Goal: Information Seeking & Learning: Compare options

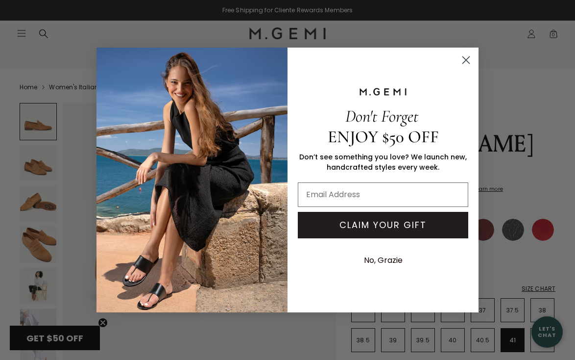
click at [465, 61] on icon "Close dialog" at bounding box center [466, 60] width 7 height 7
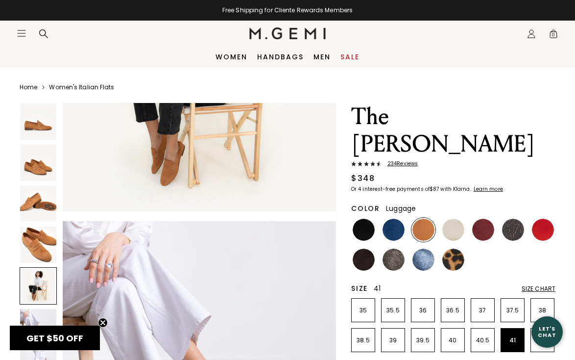
scroll to position [1361, 0]
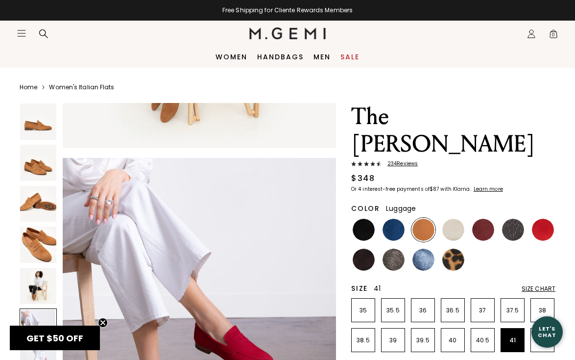
click at [23, 35] on icon "Icons/20x20/hamburger@2x" at bounding box center [22, 33] width 10 height 10
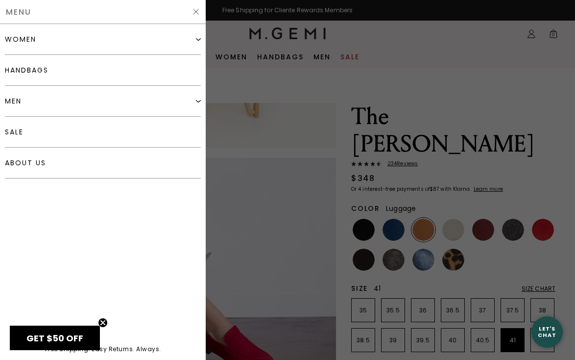
click at [24, 43] on div "women" at bounding box center [20, 39] width 31 height 8
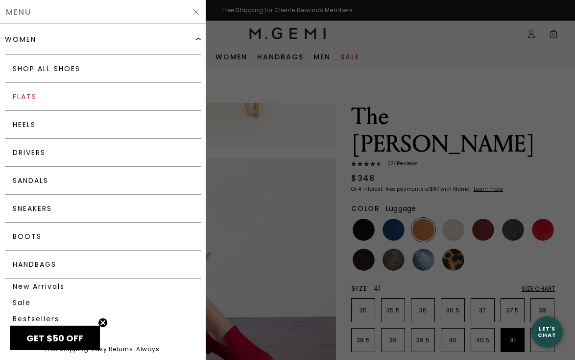
click at [24, 96] on link "Flats" at bounding box center [103, 97] width 196 height 28
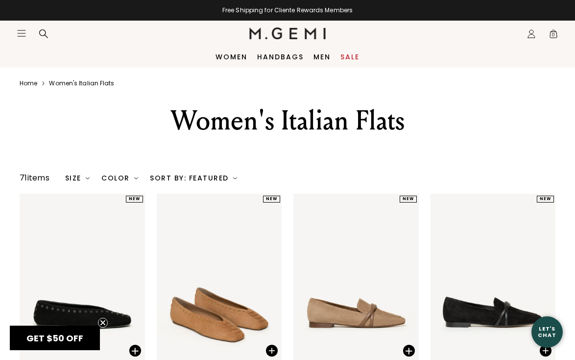
click at [30, 85] on link "Home" at bounding box center [29, 83] width 18 height 8
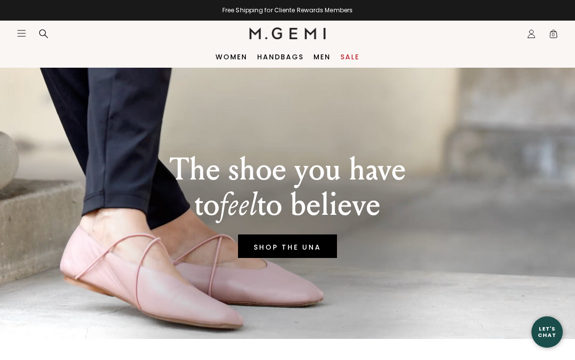
click at [230, 59] on link "Women" at bounding box center [232, 57] width 32 height 8
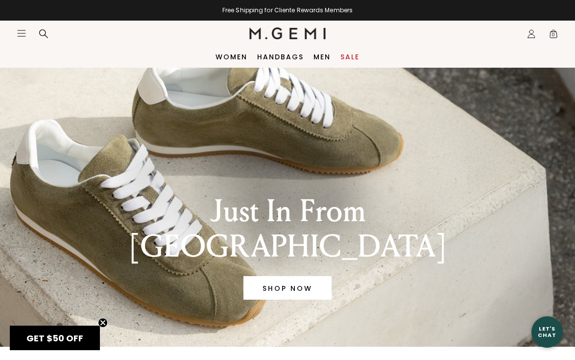
click at [21, 35] on icon "Icons/20x20/hamburger@2x" at bounding box center [22, 33] width 10 height 10
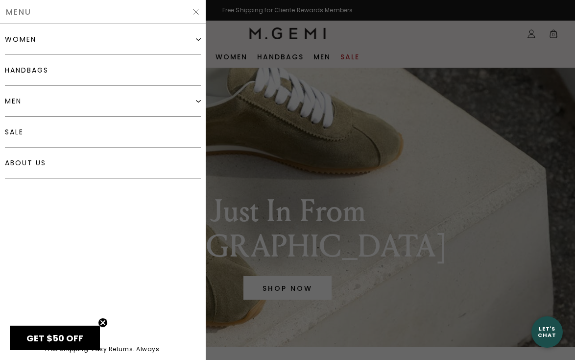
click at [24, 42] on div "women" at bounding box center [20, 39] width 31 height 8
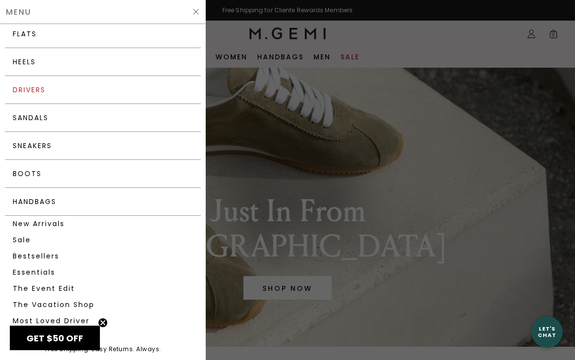
scroll to position [64, 0]
click at [40, 118] on link "Sandals" at bounding box center [103, 117] width 196 height 28
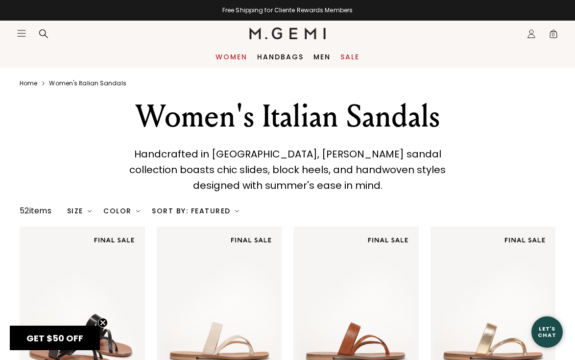
click at [235, 54] on link "Women" at bounding box center [232, 57] width 32 height 8
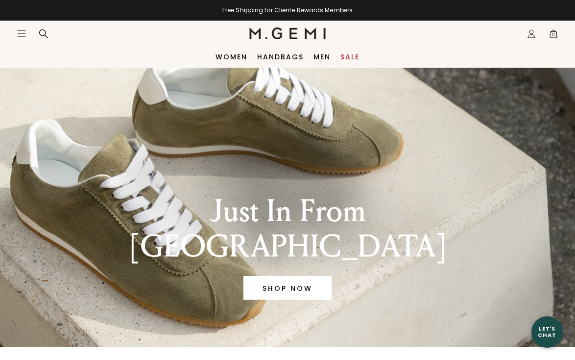
click at [22, 33] on icon "Icons/20x20/hamburger@2x" at bounding box center [22, 33] width 10 height 10
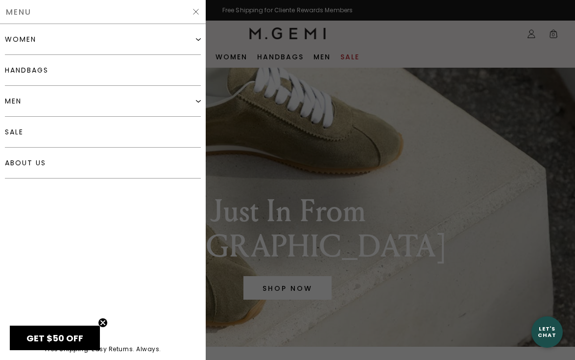
click at [23, 43] on div "women" at bounding box center [20, 39] width 31 height 8
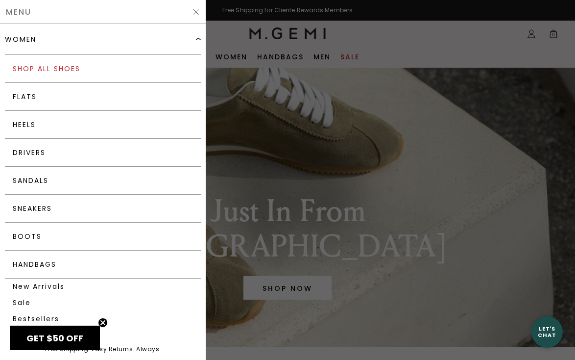
click at [48, 68] on link "Shop All Shoes" at bounding box center [103, 69] width 196 height 28
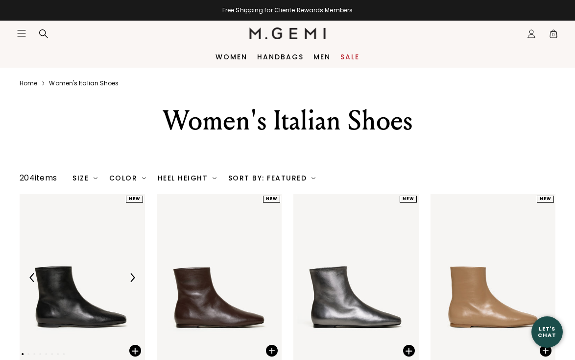
click at [127, 182] on div "Color" at bounding box center [127, 178] width 37 height 8
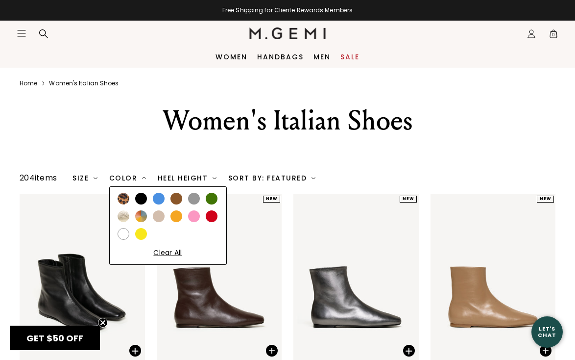
click at [127, 204] on img at bounding box center [124, 198] width 12 height 12
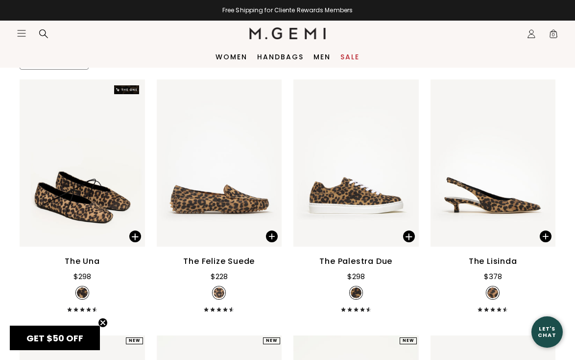
scroll to position [97, 0]
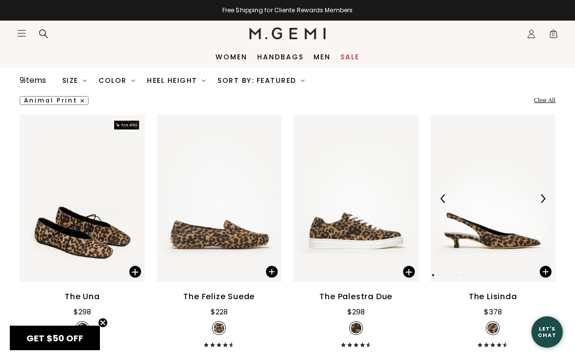
click at [502, 250] on img at bounding box center [493, 198] width 125 height 167
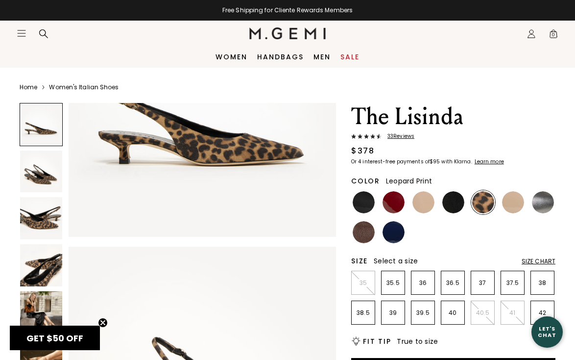
scroll to position [61, 0]
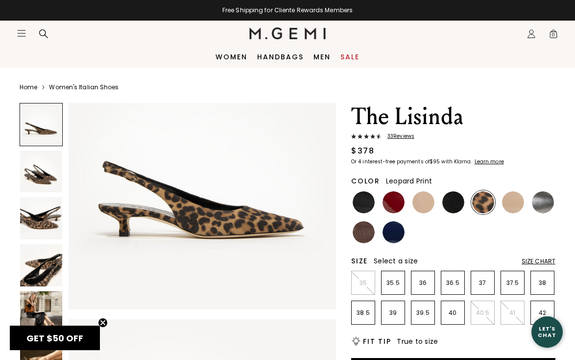
click at [55, 271] on img at bounding box center [41, 265] width 42 height 42
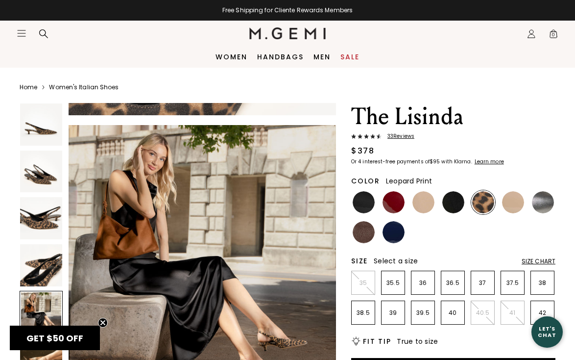
scroll to position [1087, 0]
click at [514, 196] on img at bounding box center [513, 202] width 22 height 22
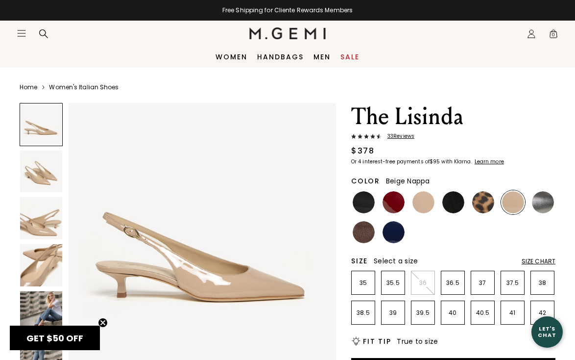
click at [423, 207] on img at bounding box center [423, 202] width 22 height 22
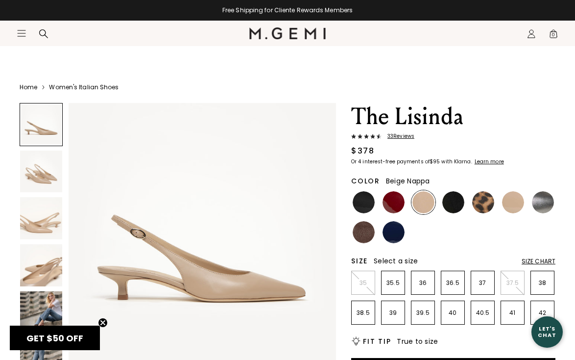
scroll to position [61, 0]
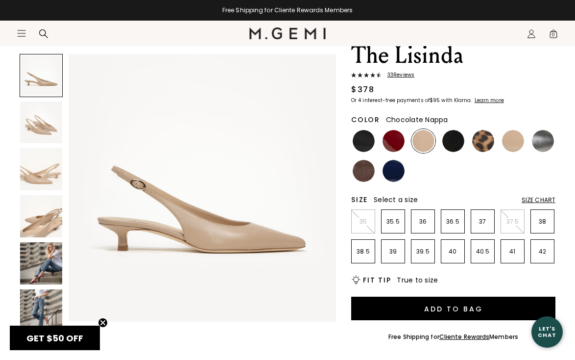
click at [362, 170] on img at bounding box center [364, 171] width 22 height 22
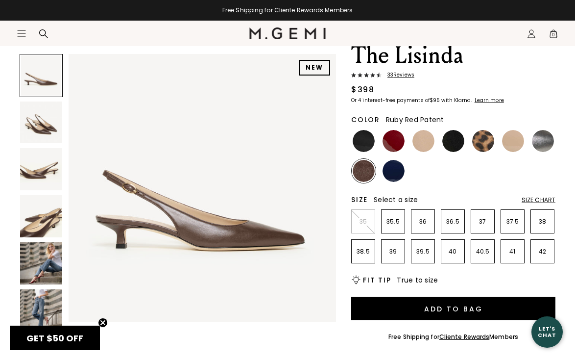
click at [394, 143] on img at bounding box center [394, 141] width 22 height 22
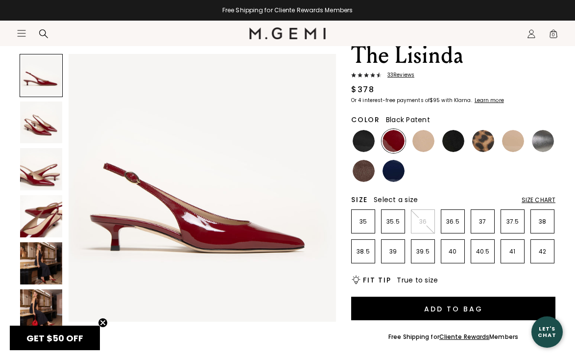
click at [366, 143] on img at bounding box center [364, 141] width 22 height 22
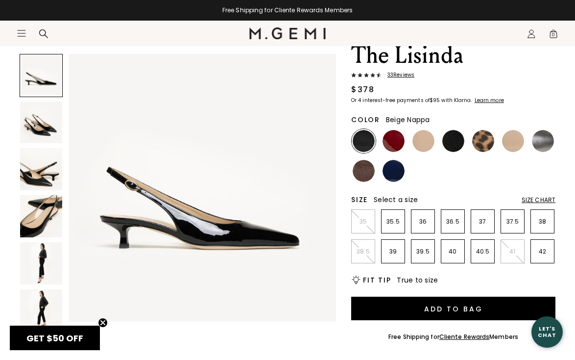
click at [428, 141] on img at bounding box center [423, 141] width 22 height 22
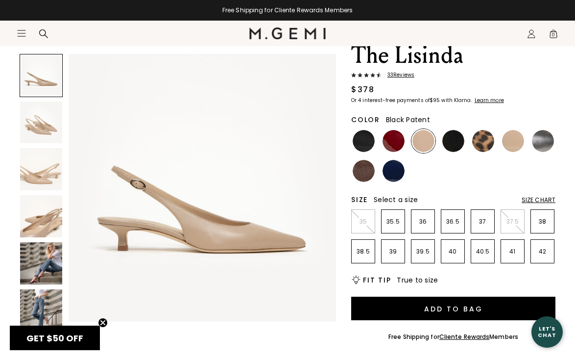
click at [369, 146] on img at bounding box center [364, 141] width 22 height 22
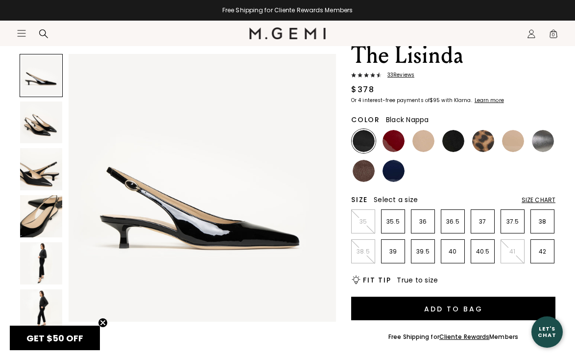
click at [449, 145] on img at bounding box center [453, 141] width 22 height 22
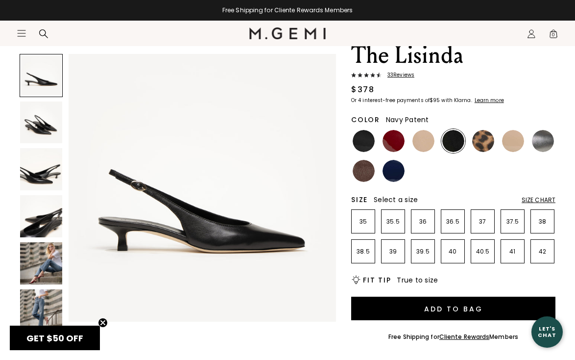
click at [395, 175] on img at bounding box center [394, 171] width 22 height 22
